Goal: Task Accomplishment & Management: Complete application form

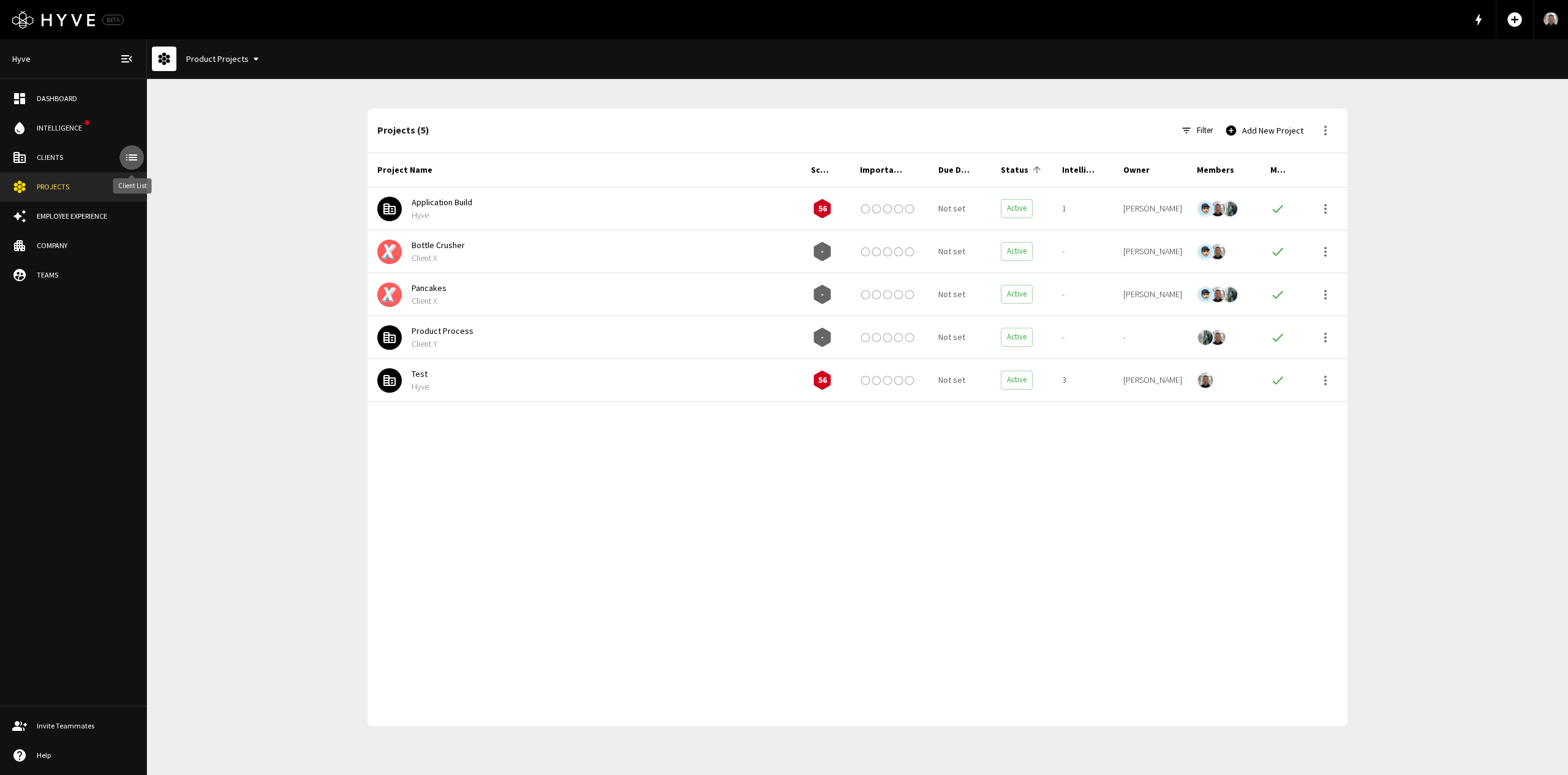
click at [133, 159] on icon "client-list" at bounding box center [131, 157] width 11 height 6
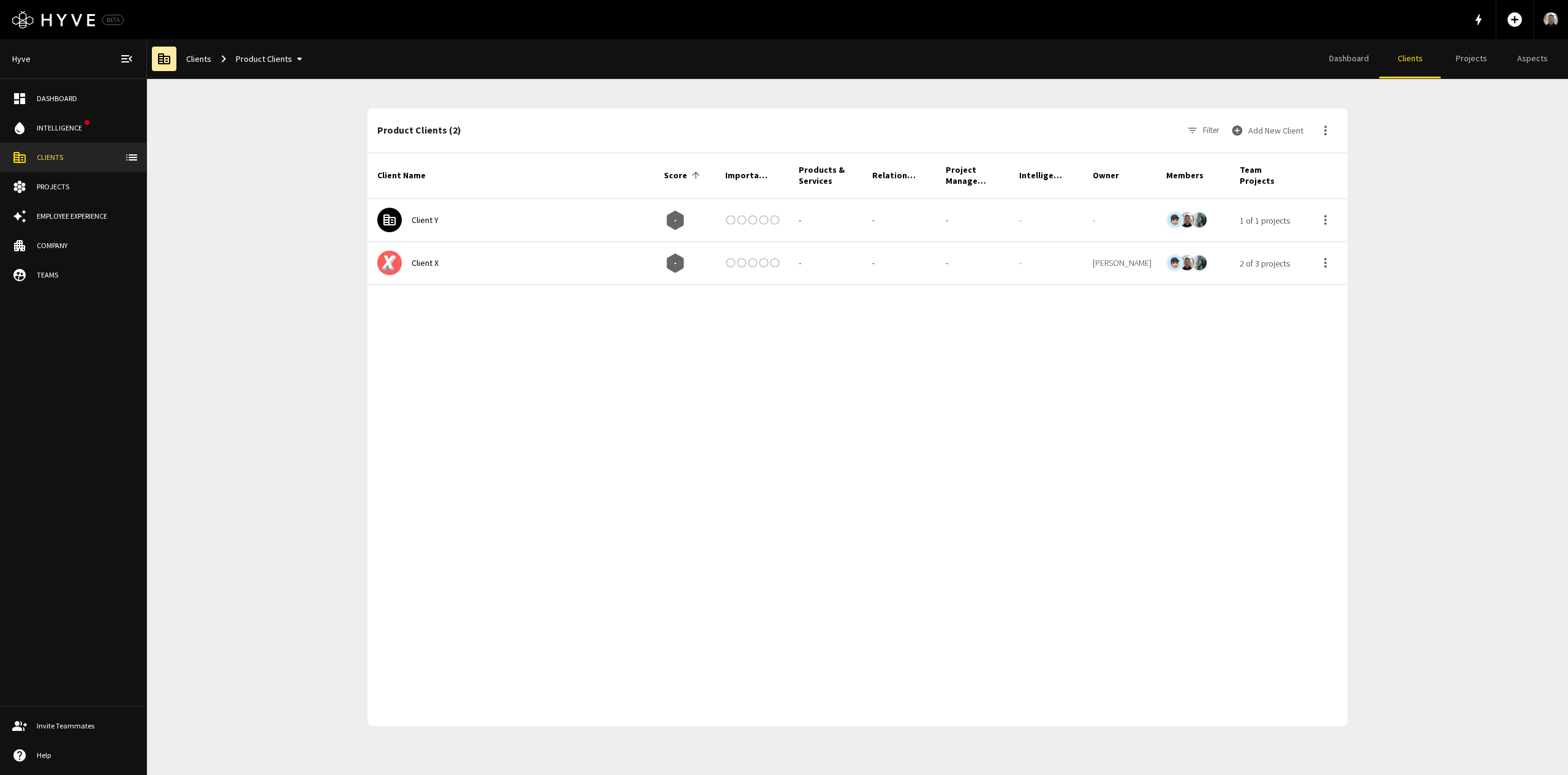
click at [1273, 126] on button "Add New Client" at bounding box center [1269, 130] width 80 height 24
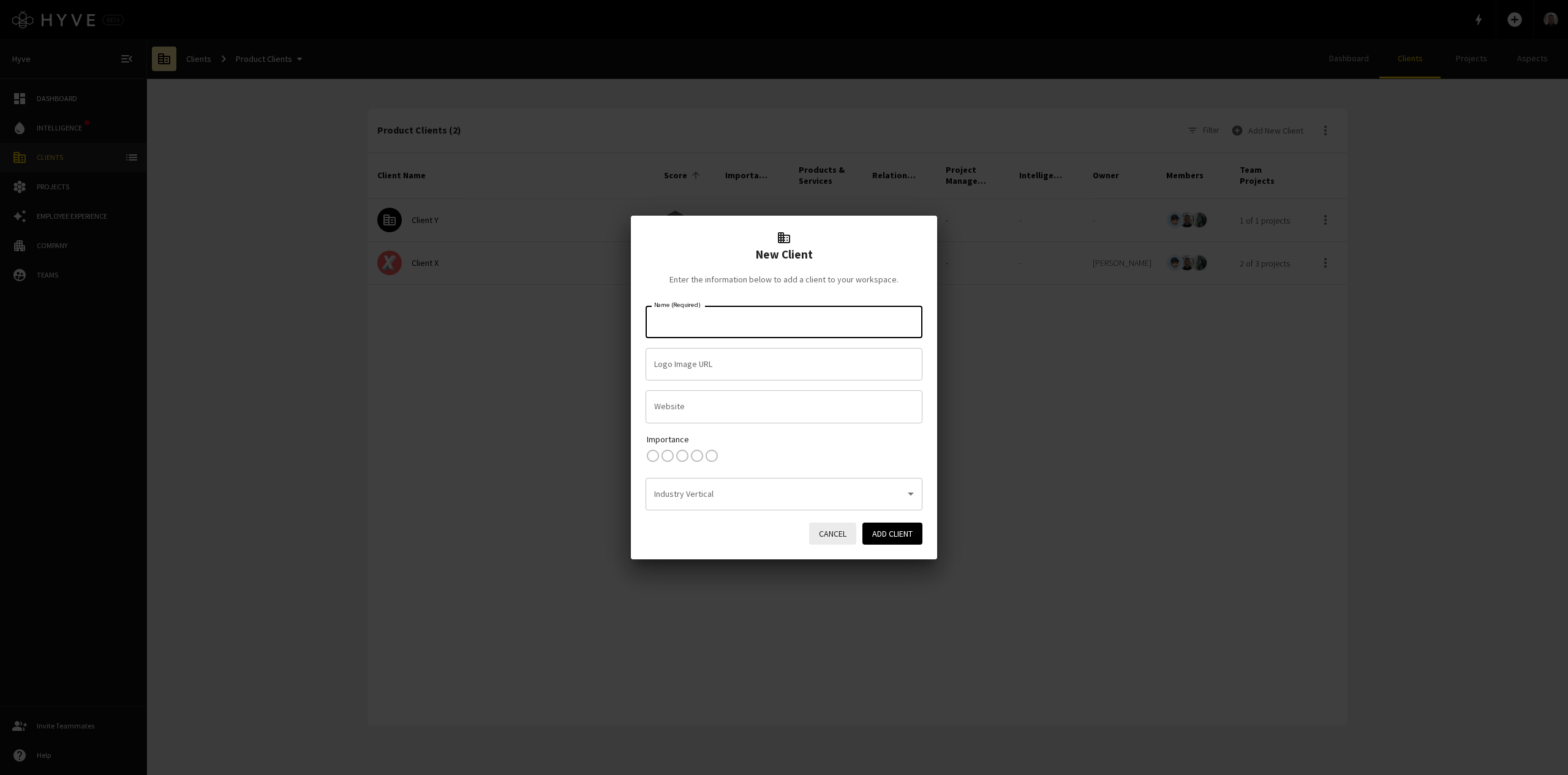
click at [720, 324] on input "Name (Required)" at bounding box center [784, 322] width 266 height 22
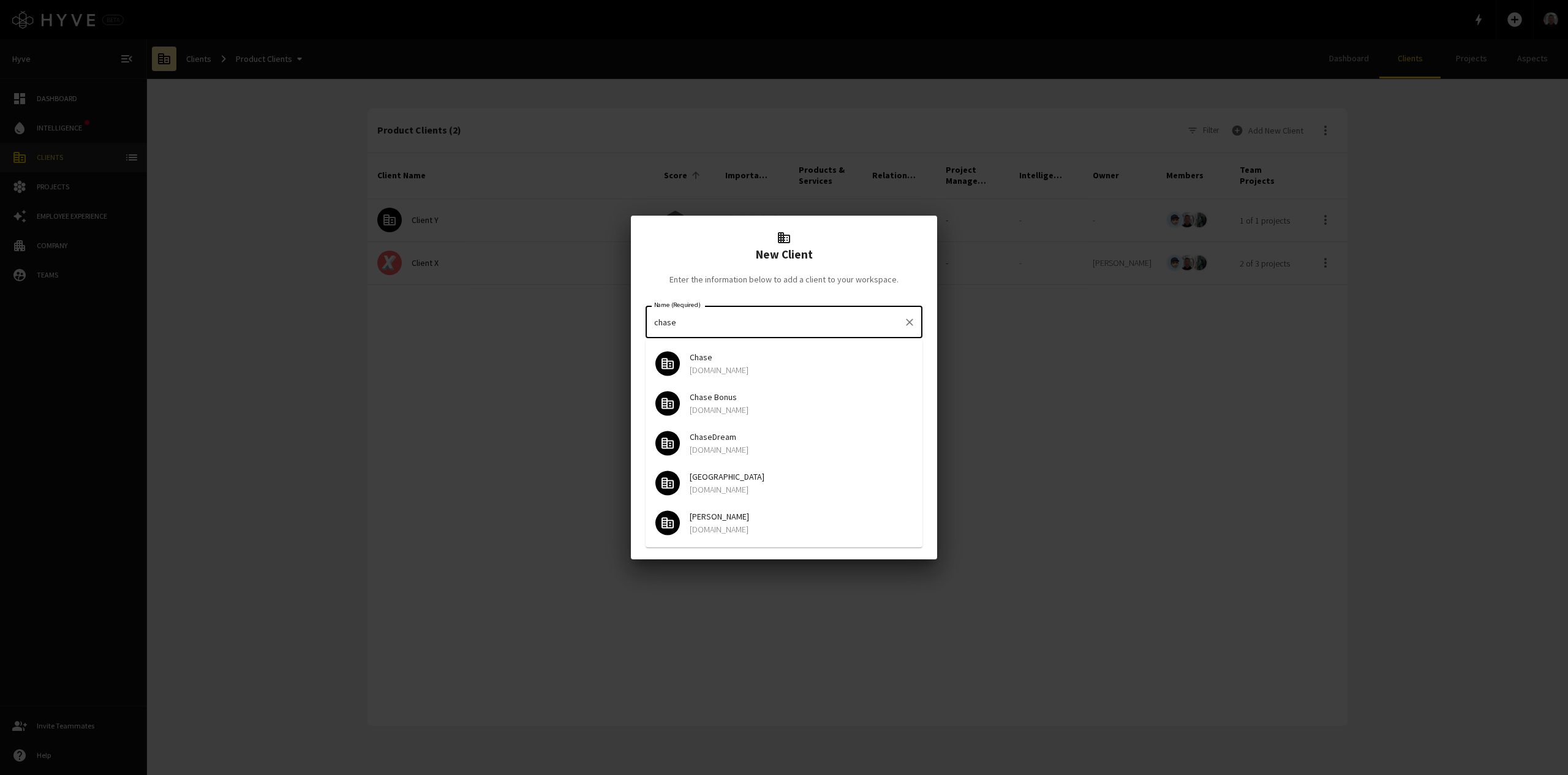
type input "chase"
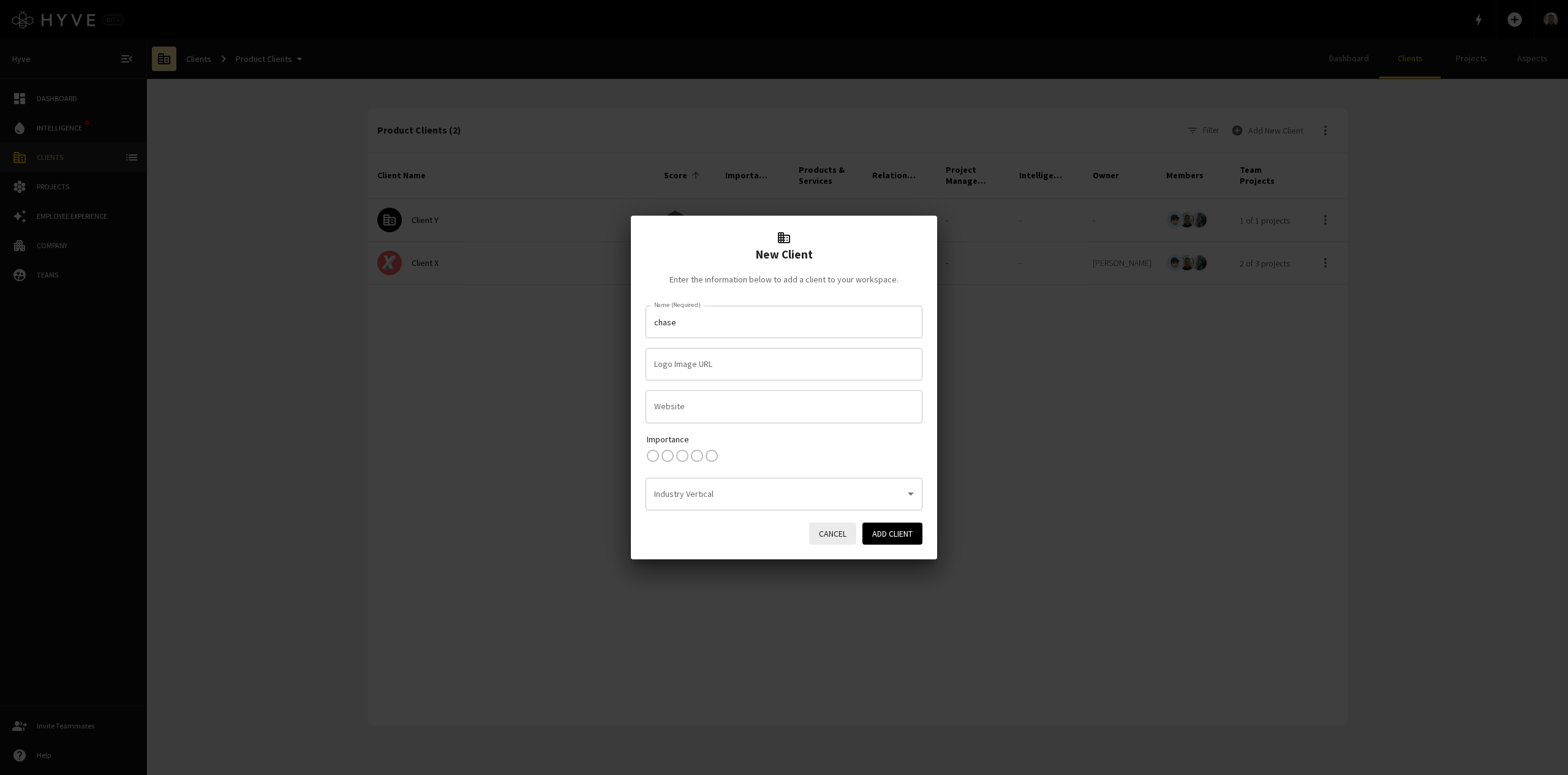
click at [1108, 381] on div "New Client Enter the information below to add a client to your workspace. Name …" at bounding box center [784, 387] width 1568 height 775
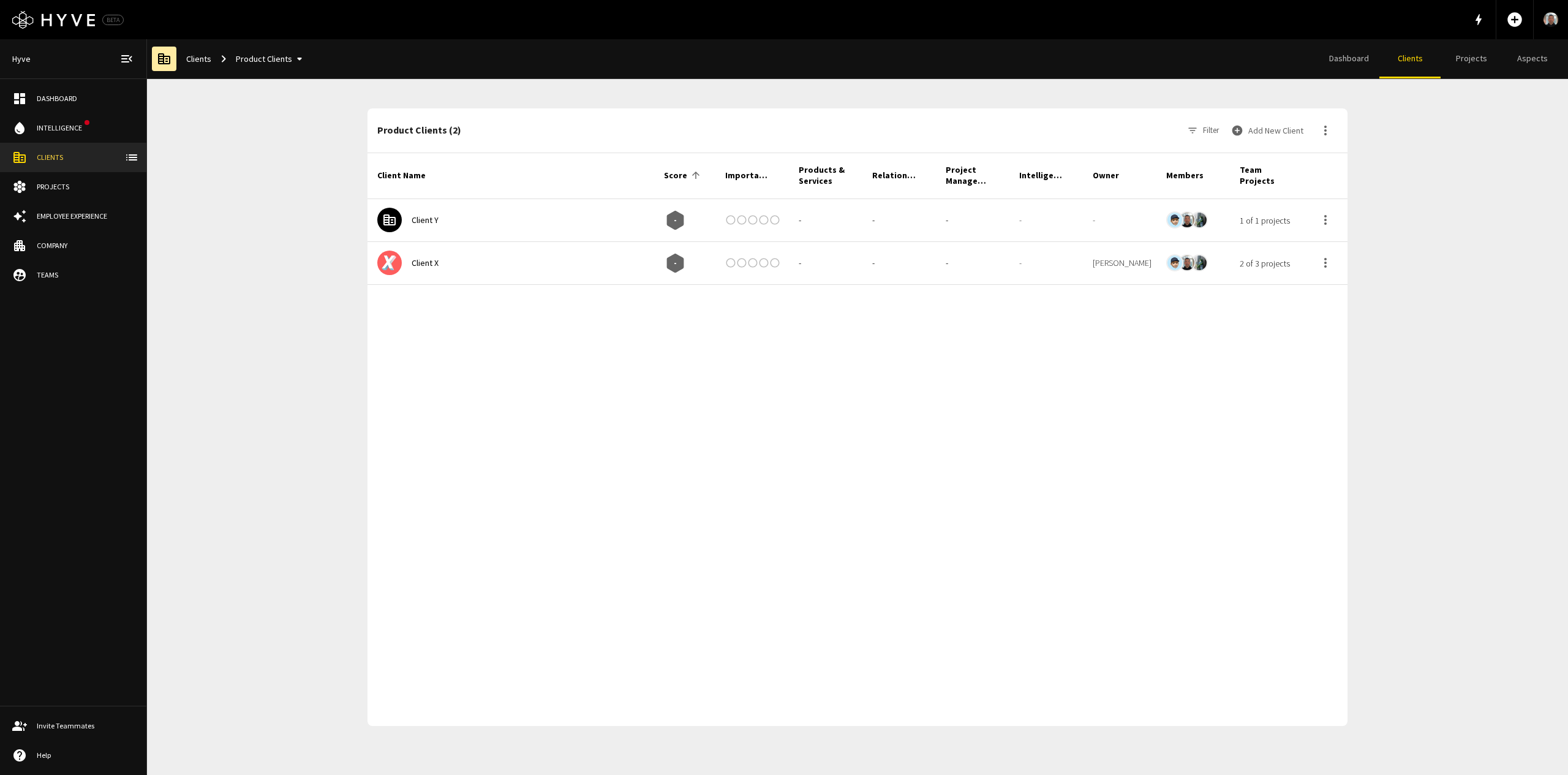
click at [1158, 431] on div "Client Y - 1 Star 2 Stars 3 Stars 4 Stars 5 Stars Empty - - - - - 1 of 1 projec…" at bounding box center [858, 462] width 980 height 526
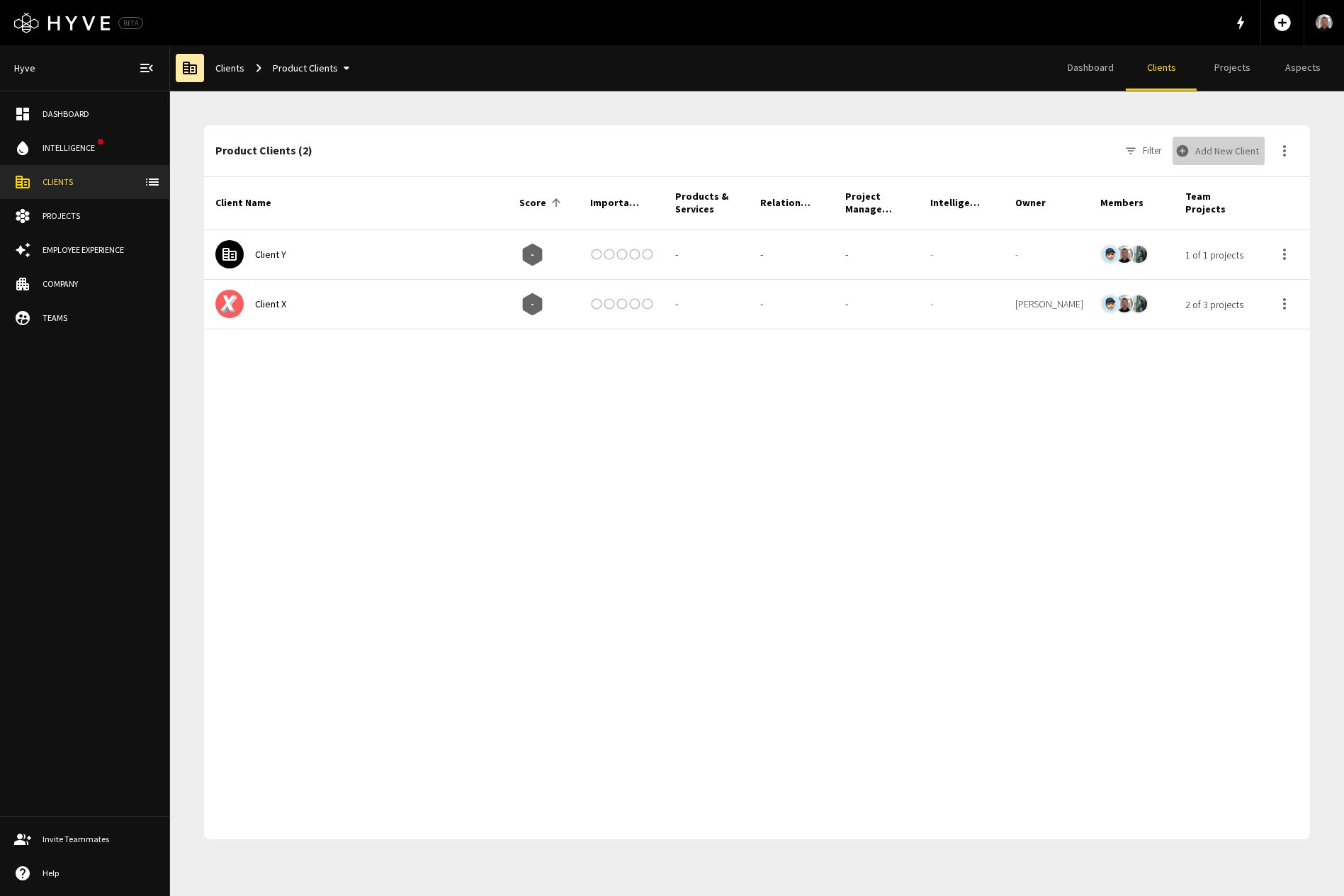
click at [1227, 153] on button "Add New Client" at bounding box center [1218, 150] width 92 height 28
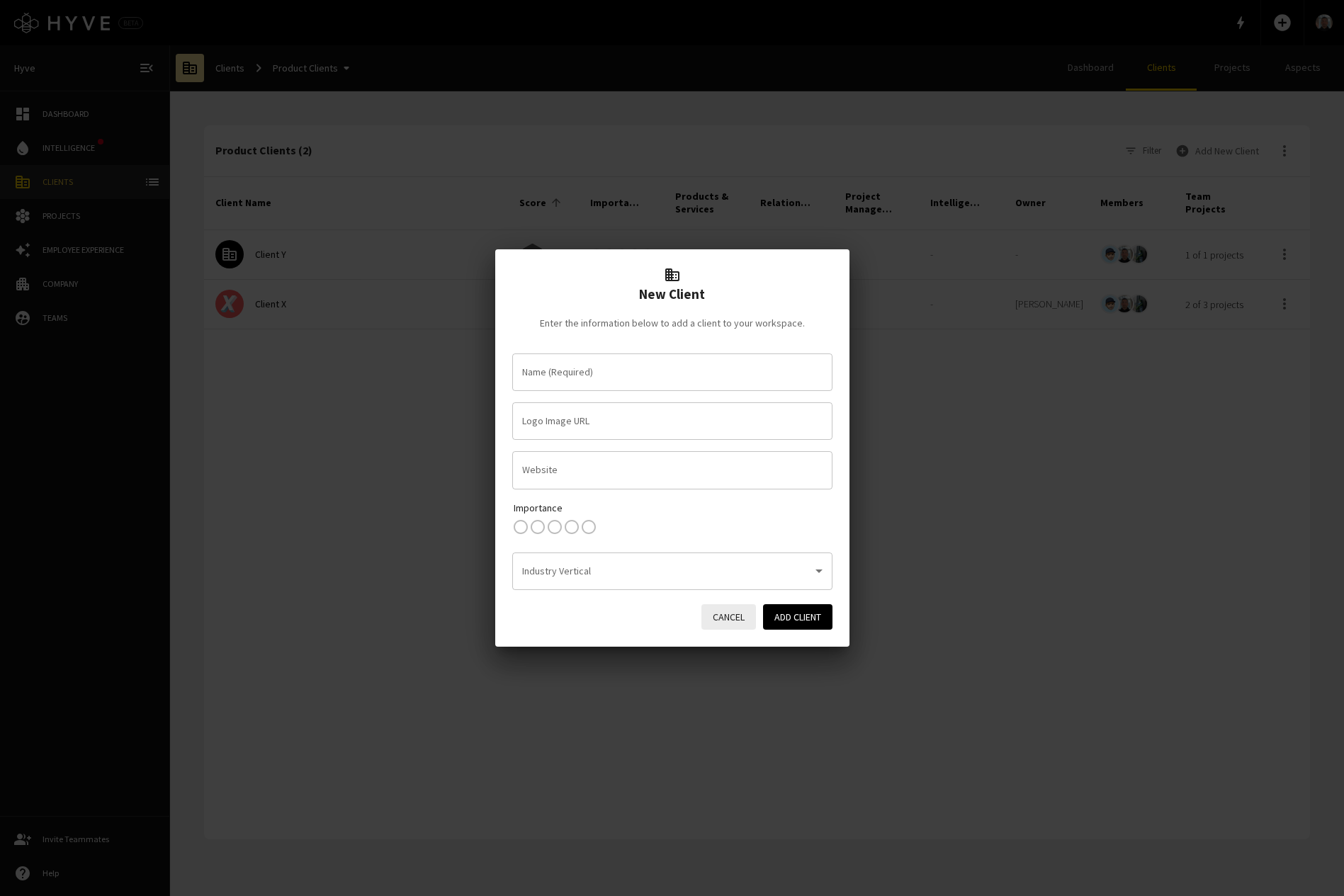
click at [572, 374] on input "Name (Required)" at bounding box center [672, 372] width 307 height 25
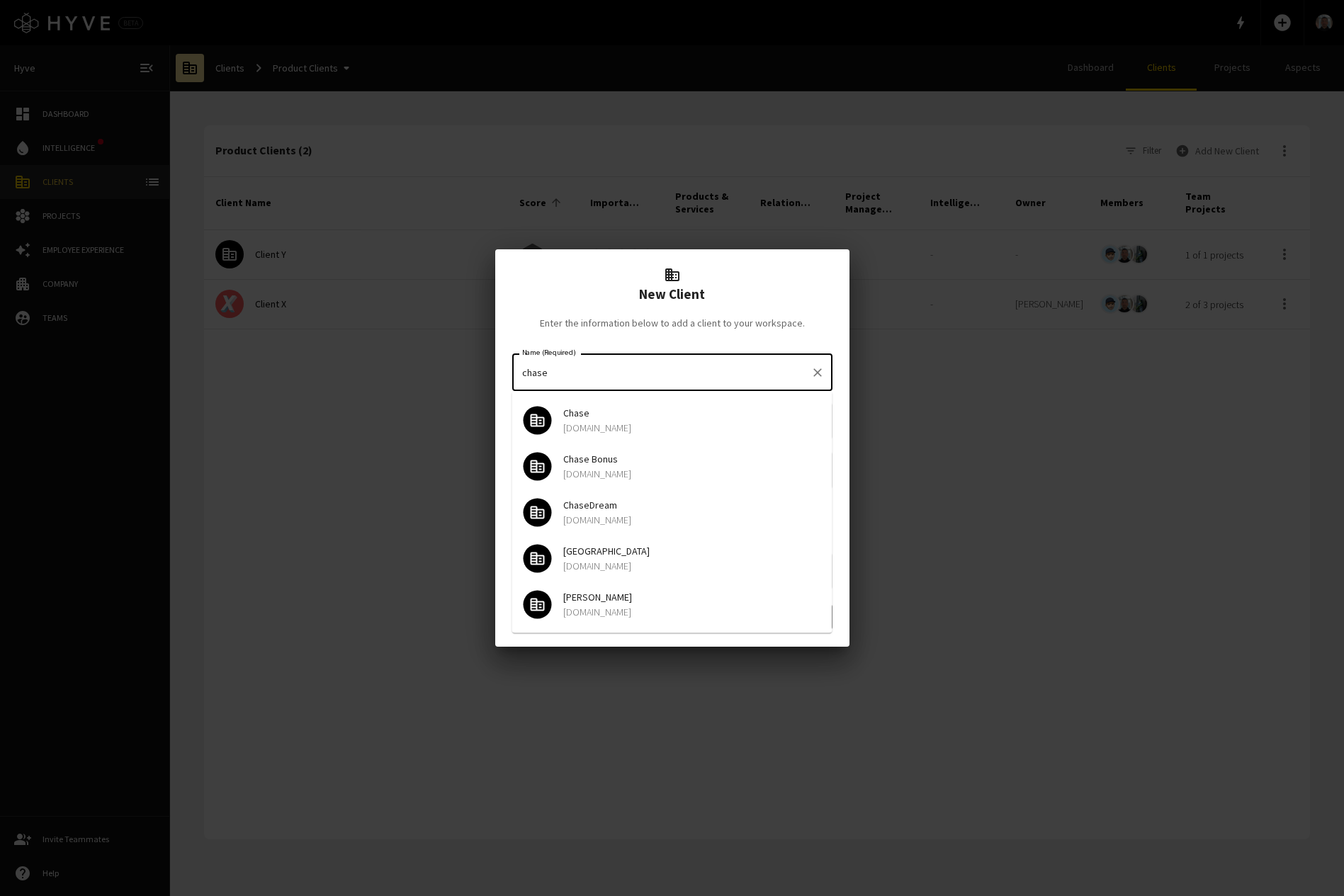
type input "chase"
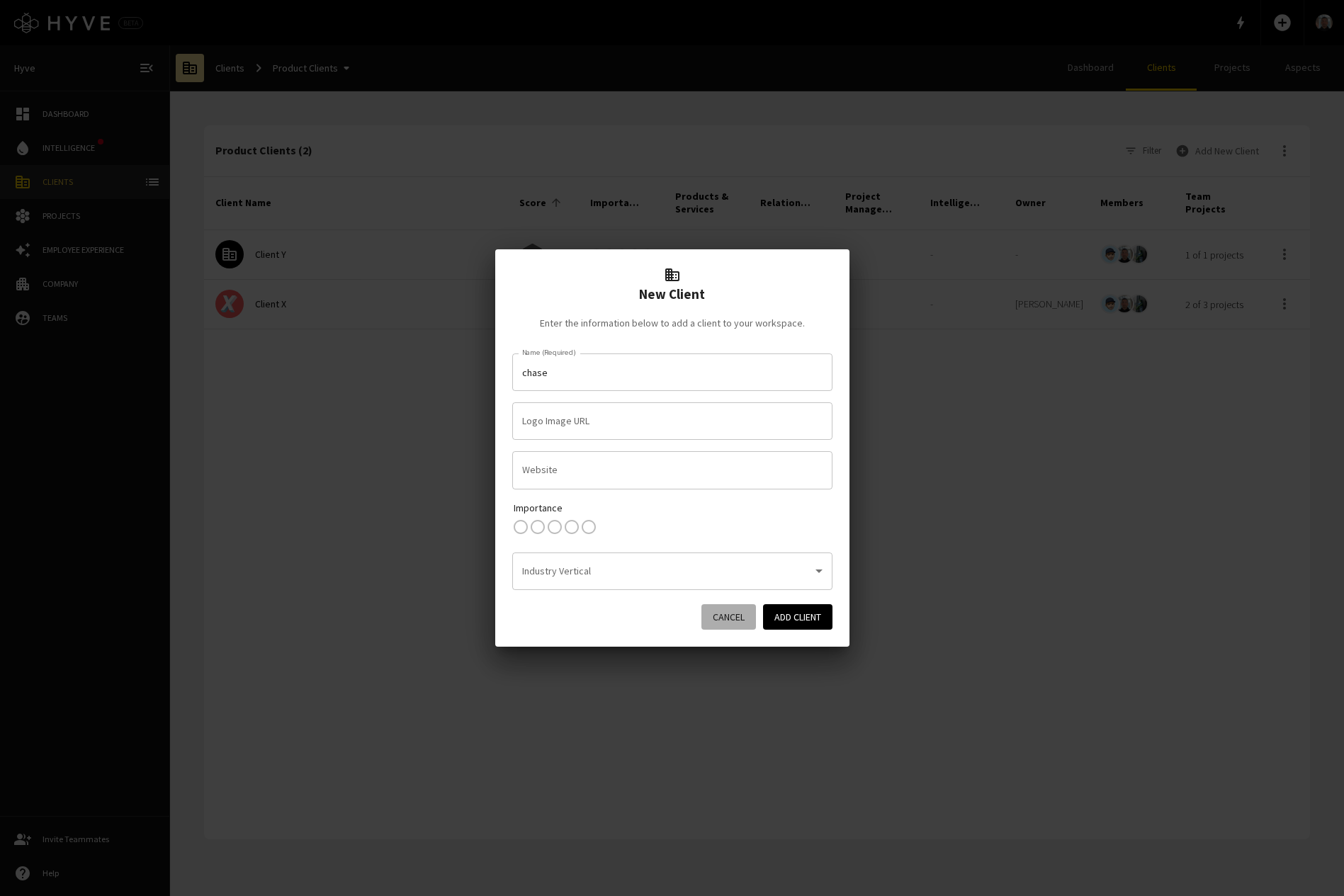
click at [733, 617] on button "Cancel" at bounding box center [728, 617] width 54 height 26
